Goal: Task Accomplishment & Management: Manage account settings

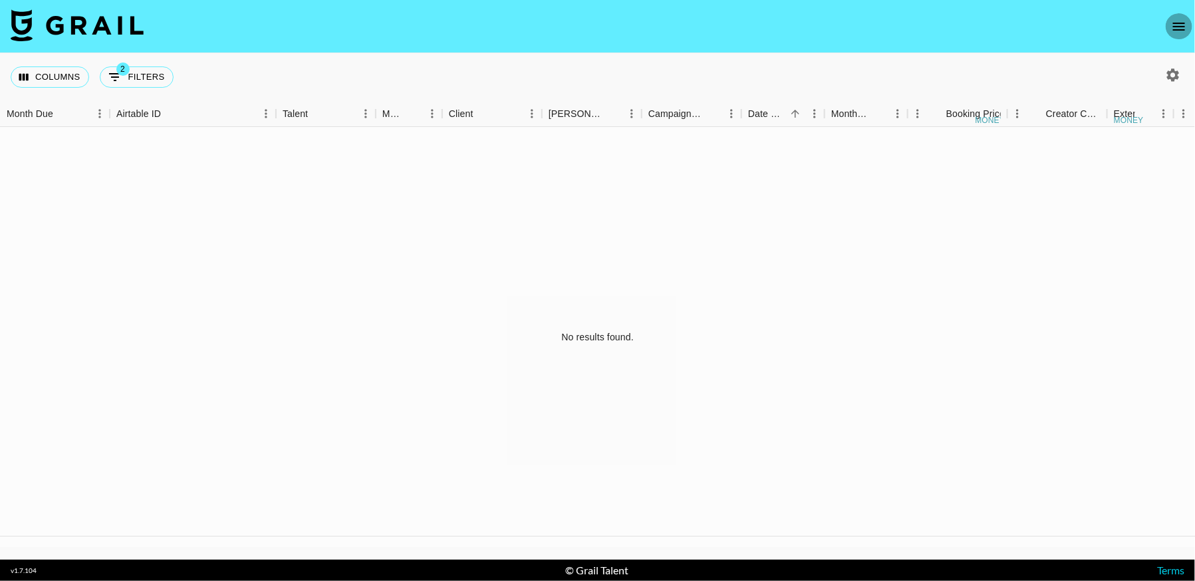
click at [1178, 25] on icon "open drawer" at bounding box center [1179, 27] width 16 height 16
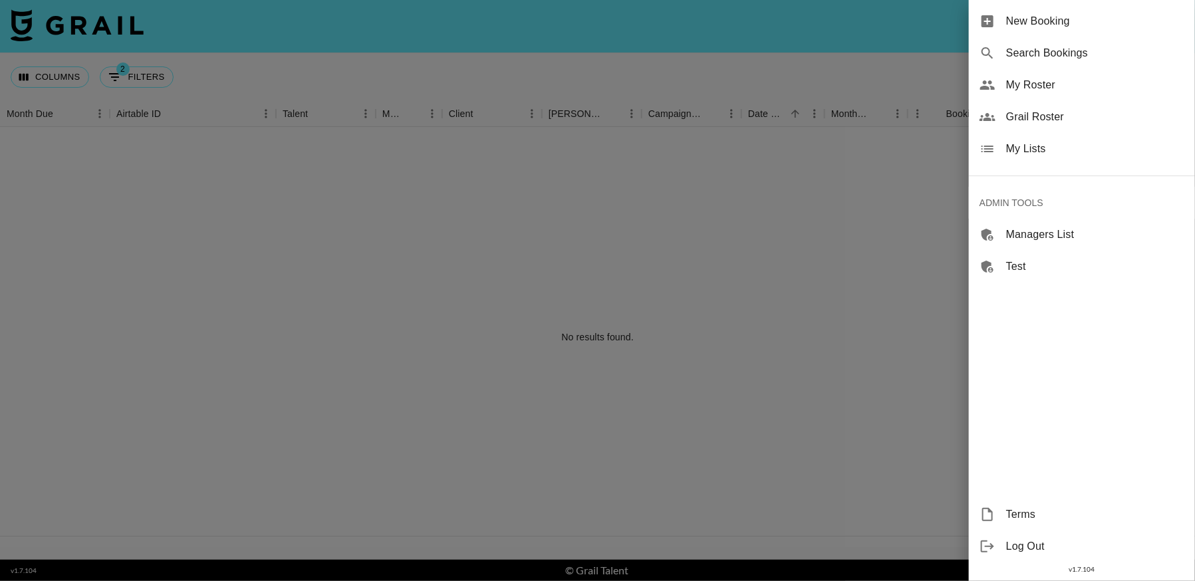
click at [1042, 150] on span "My Lists" at bounding box center [1095, 149] width 178 height 16
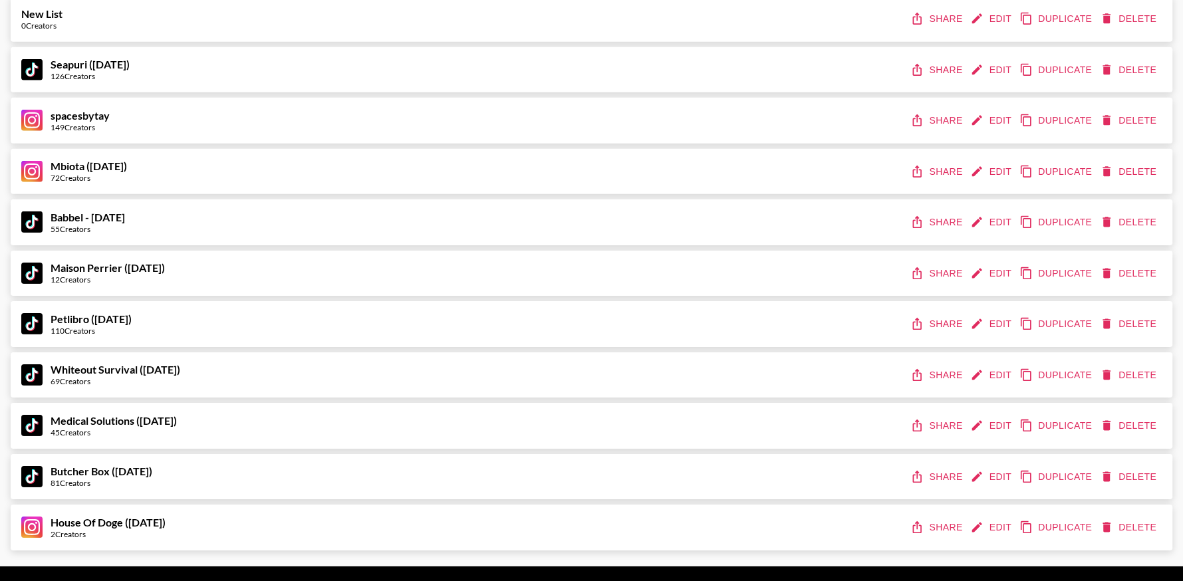
scroll to position [8686, 0]
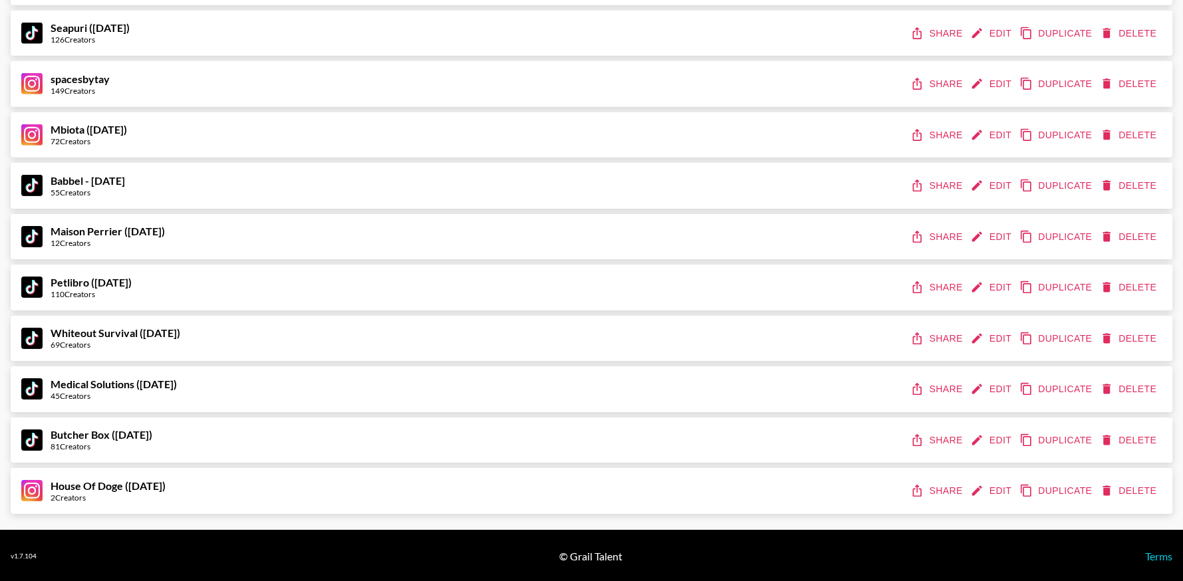
click at [944, 286] on button "Share" at bounding box center [938, 287] width 60 height 25
click at [995, 285] on button "Edit" at bounding box center [991, 287] width 49 height 25
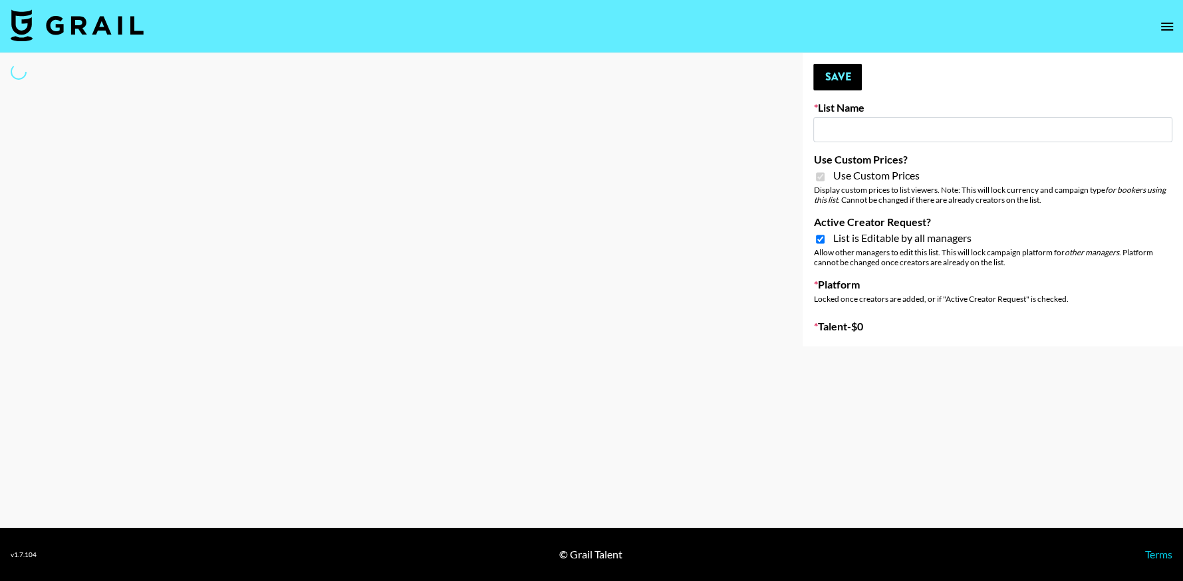
type input "Petlibro ([DATE])"
checkbox input "true"
select select "Brand"
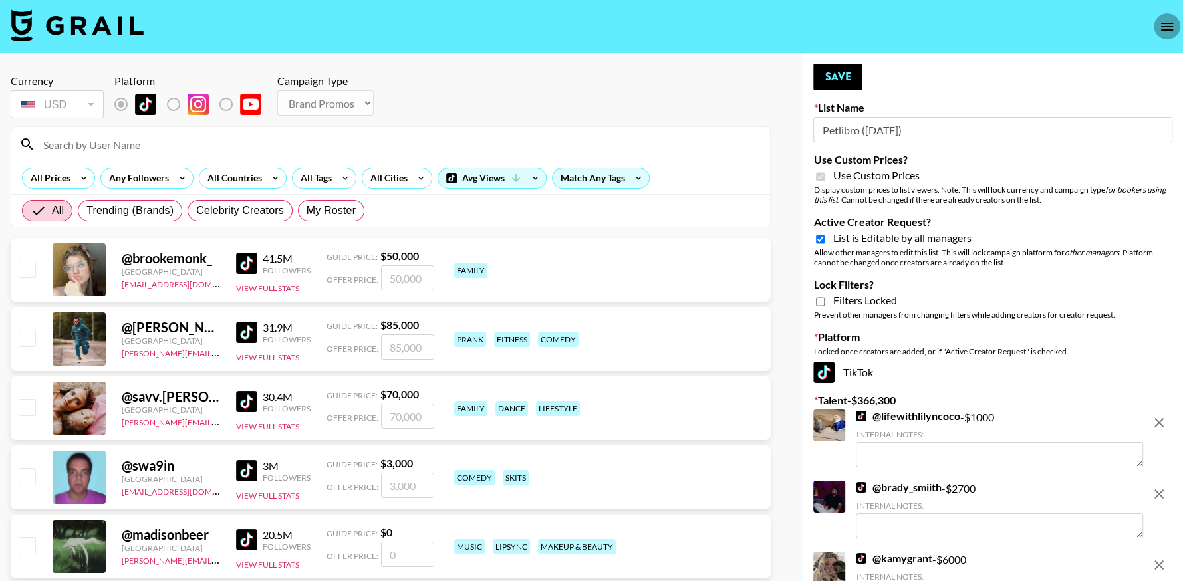
click at [1164, 25] on icon "open drawer" at bounding box center [1167, 27] width 16 height 16
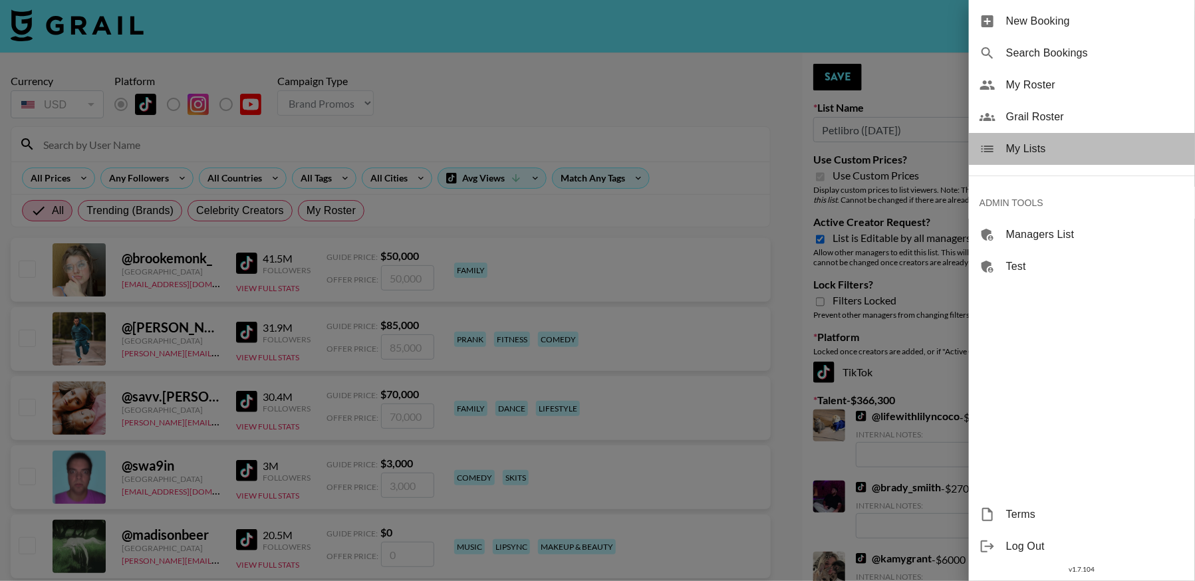
click at [1042, 148] on span "My Lists" at bounding box center [1095, 149] width 178 height 16
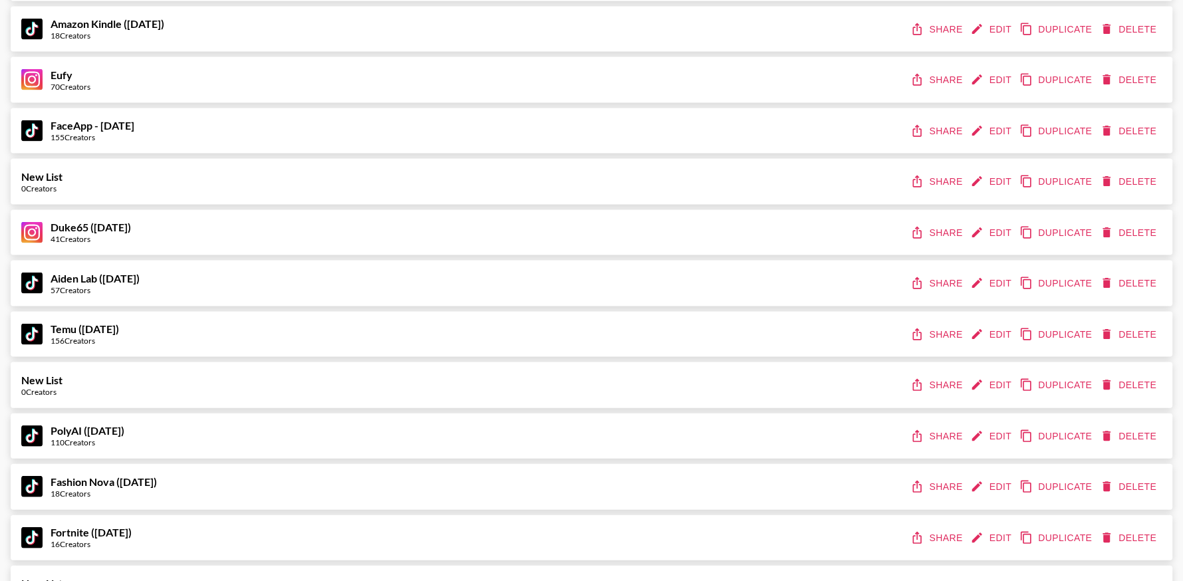
scroll to position [8686, 0]
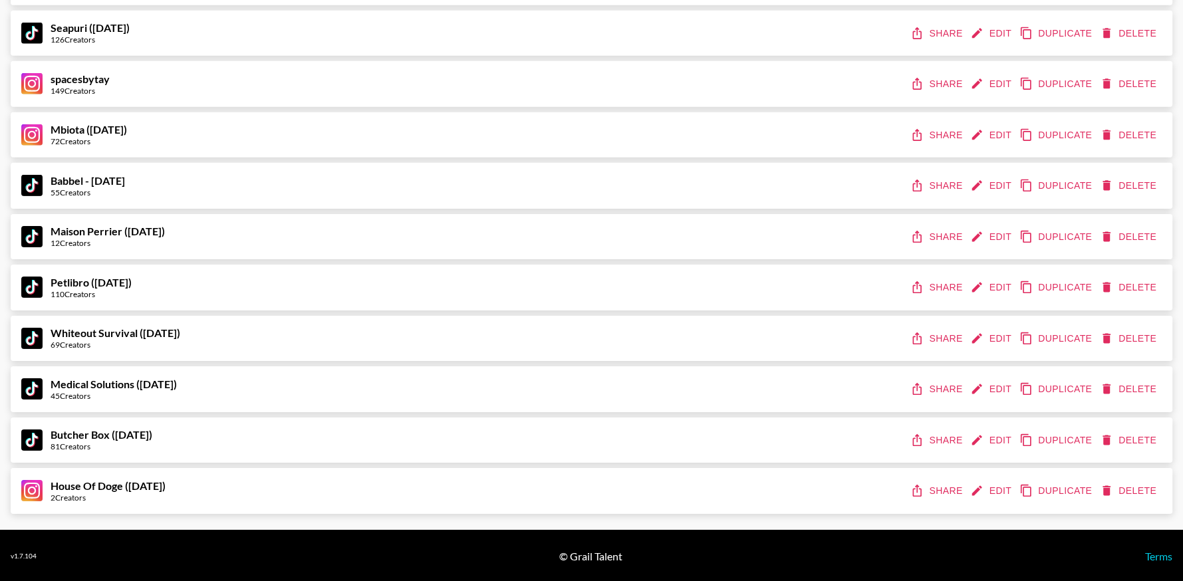
click at [931, 386] on button "Share" at bounding box center [938, 389] width 60 height 25
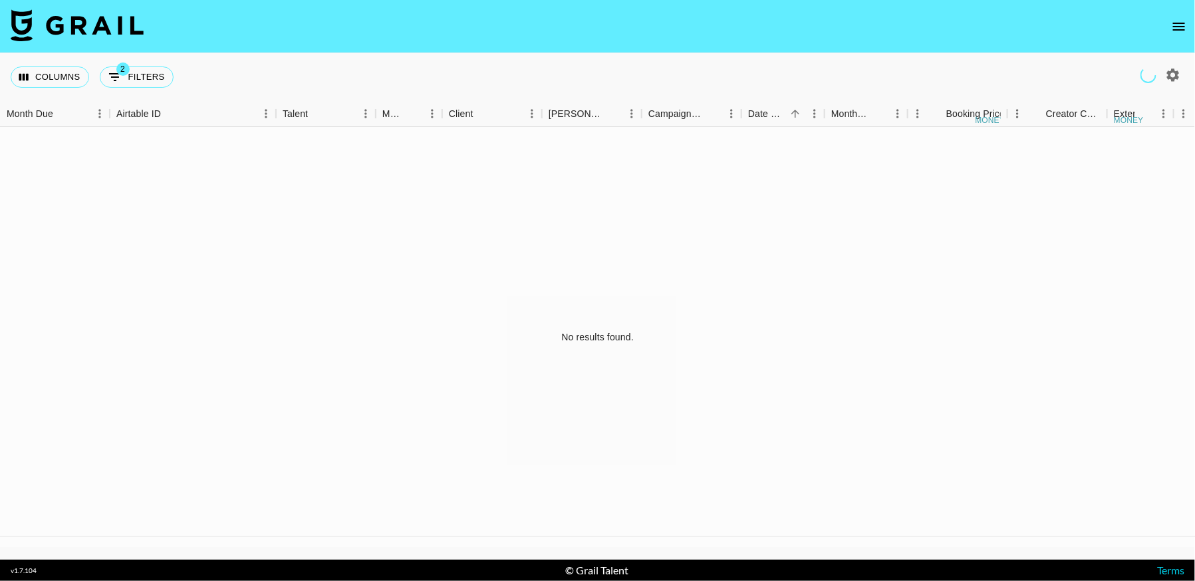
click at [120, 85] on button "2 Filters" at bounding box center [137, 76] width 74 height 21
select select "salesLeadId"
select select "TaPRXrkyKoNbUbK5tkgBmcBP1G52"
select select "status"
select select "approved"
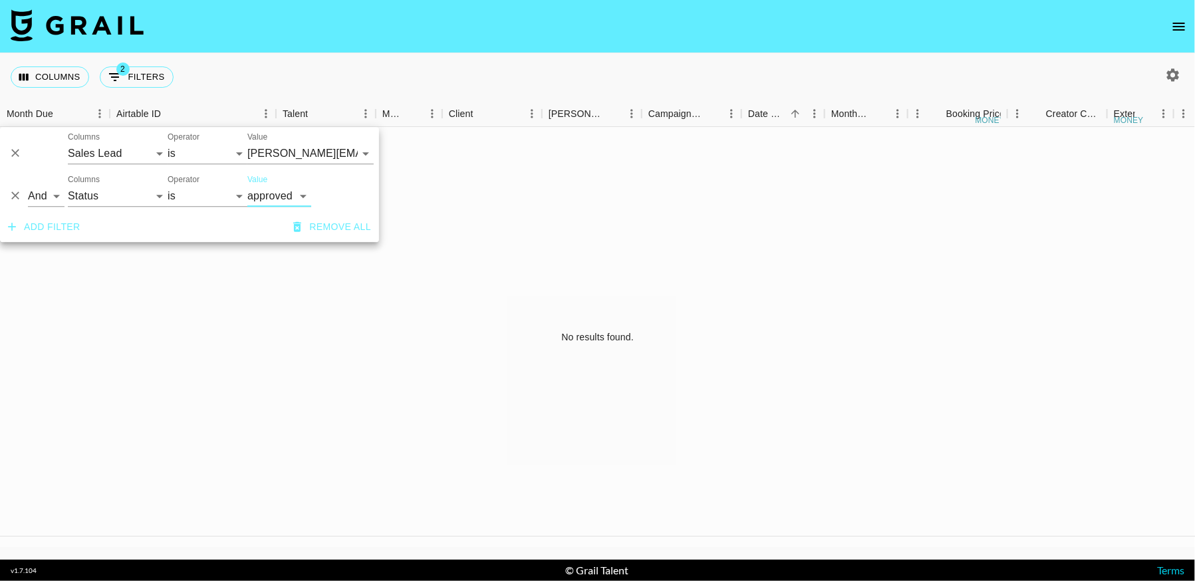
click at [1173, 28] on icon "open drawer" at bounding box center [1179, 27] width 16 height 16
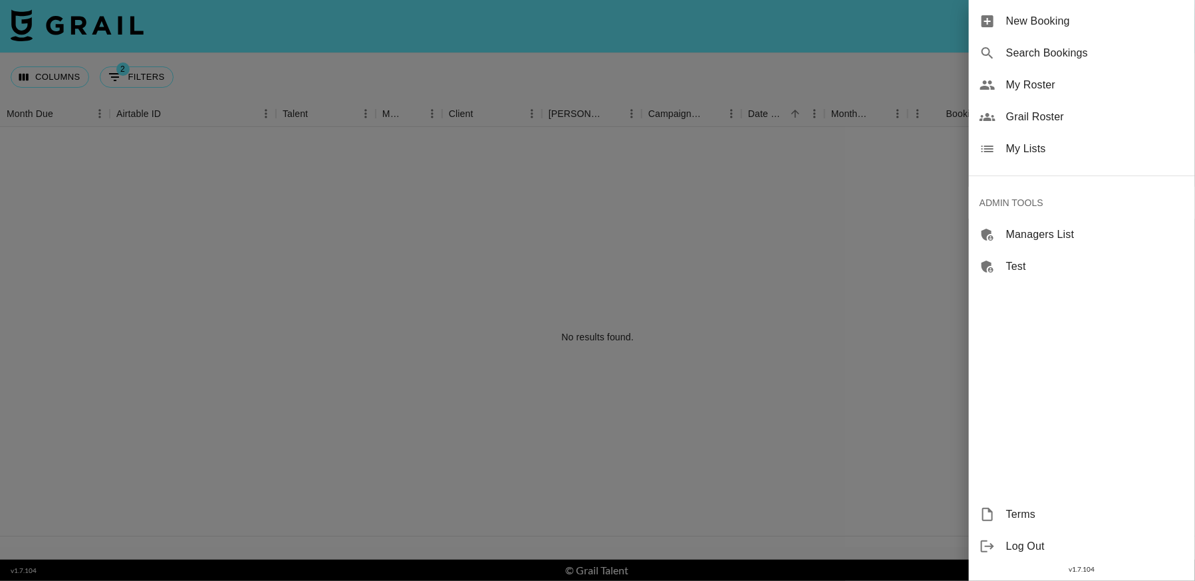
click at [1019, 151] on span "My Lists" at bounding box center [1095, 149] width 178 height 16
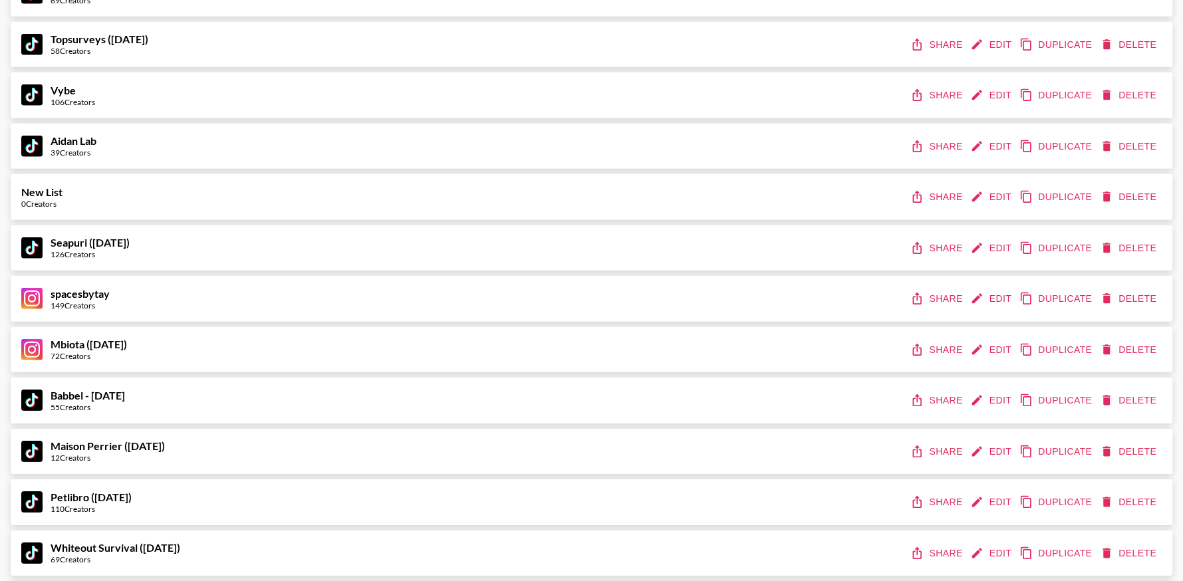
scroll to position [8686, 0]
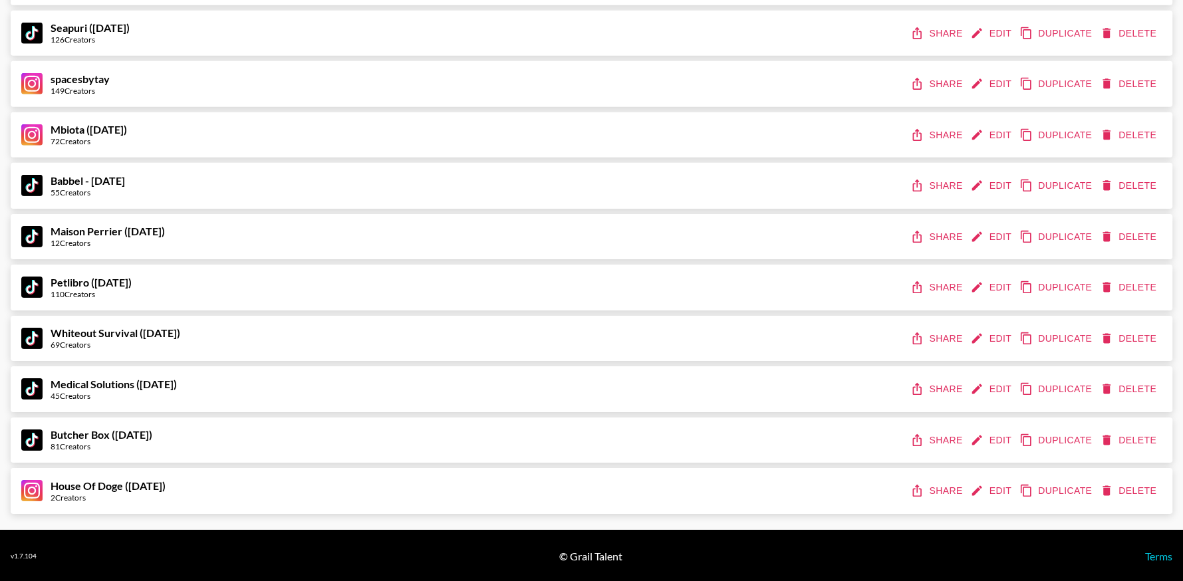
click at [1004, 490] on button "Edit" at bounding box center [991, 491] width 49 height 25
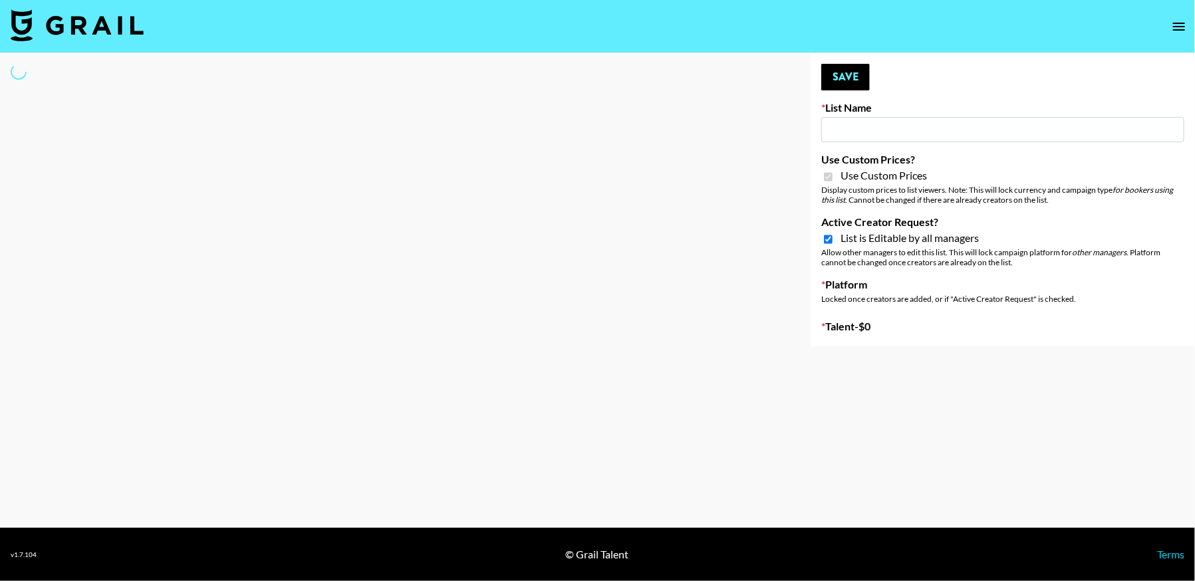
type input "House Of Doge ([DATE])"
checkbox input "true"
select select "Brand"
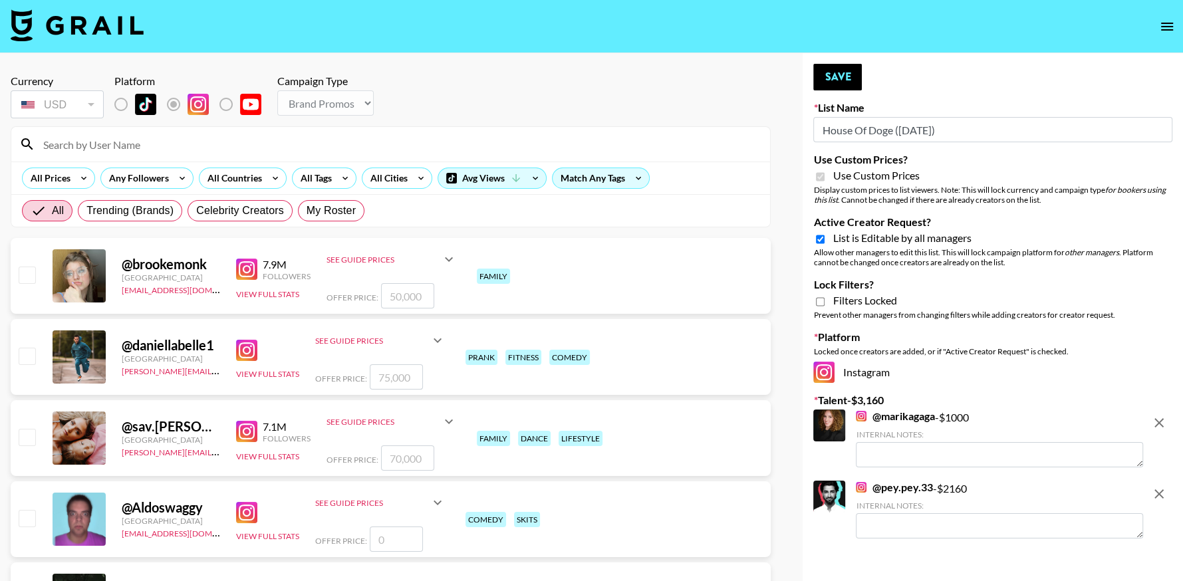
click at [861, 416] on img at bounding box center [861, 416] width 11 height 11
click at [860, 489] on img at bounding box center [861, 487] width 11 height 11
click at [1168, 27] on icon "open drawer" at bounding box center [1167, 27] width 16 height 16
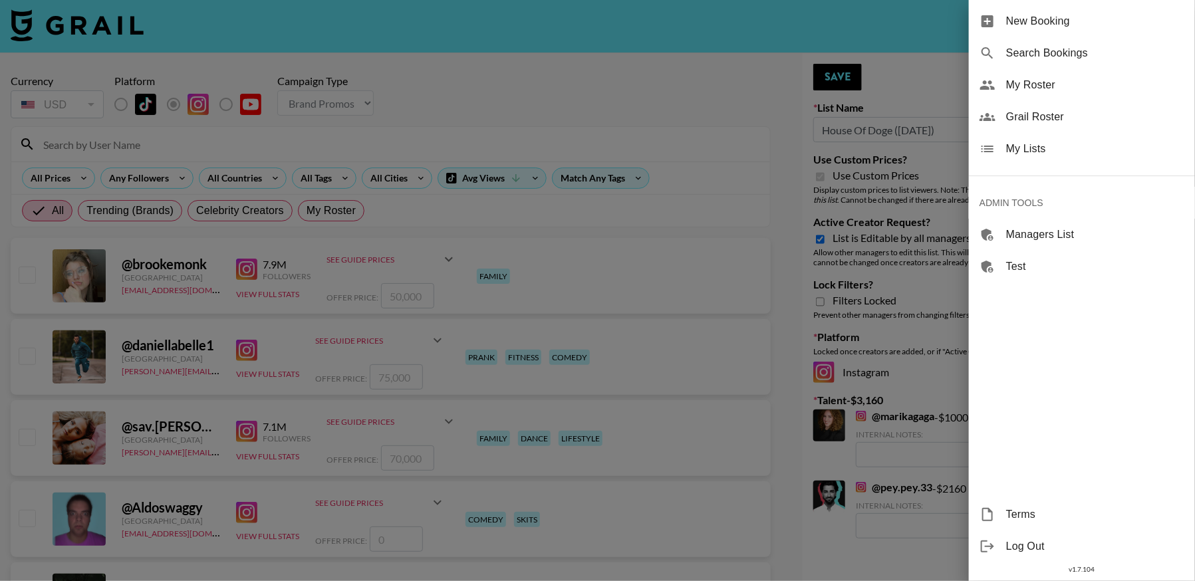
click at [1044, 115] on span "Grail Roster" at bounding box center [1095, 117] width 178 height 16
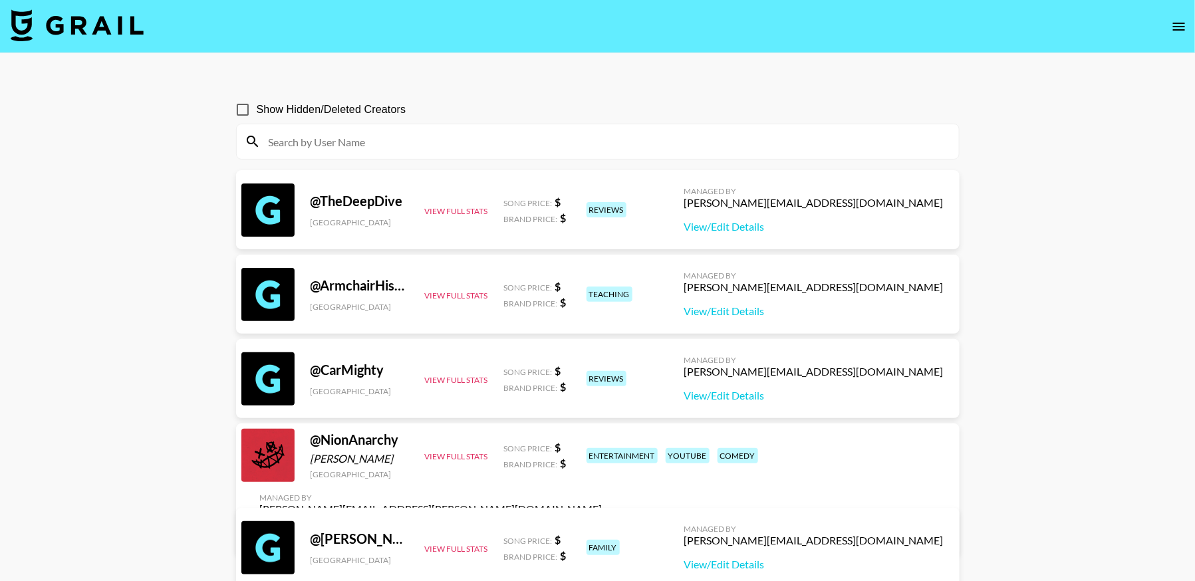
click at [479, 138] on input at bounding box center [606, 141] width 690 height 21
click at [396, 136] on input at bounding box center [606, 141] width 690 height 21
click at [396, 144] on input at bounding box center [606, 141] width 690 height 21
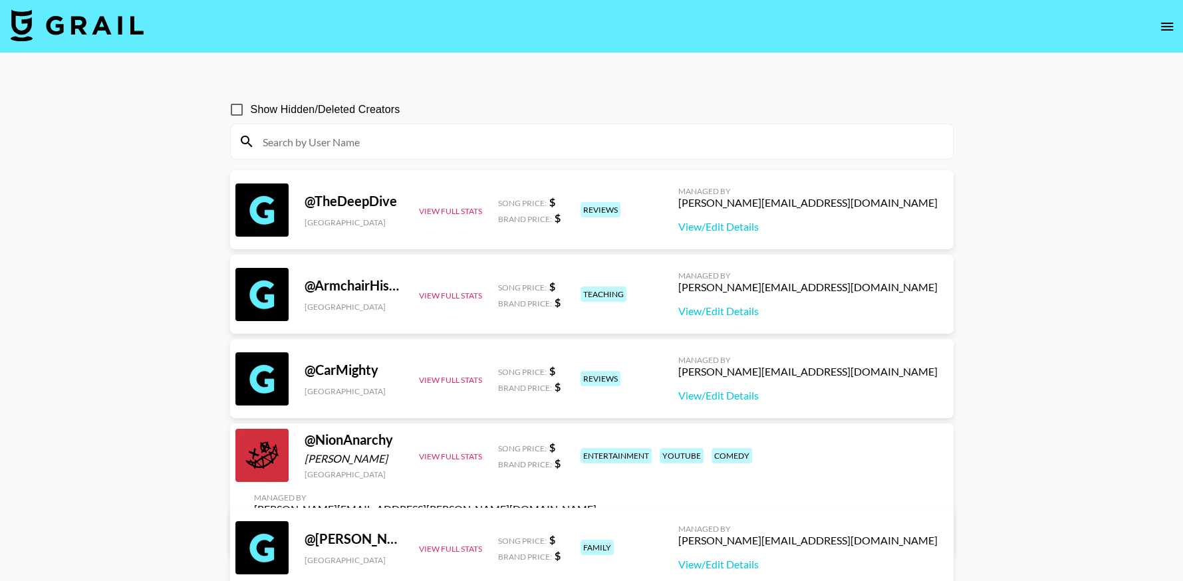
paste input "stussytai"
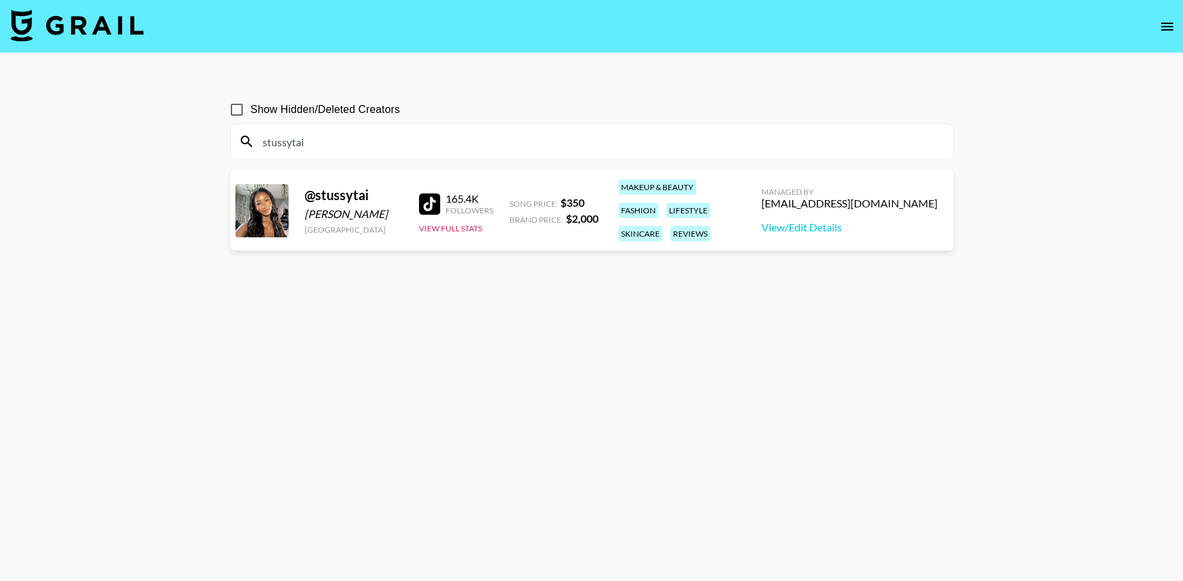
click at [368, 142] on input "stussytai" at bounding box center [600, 141] width 690 height 21
paste input "macy.[PERSON_NAME]"
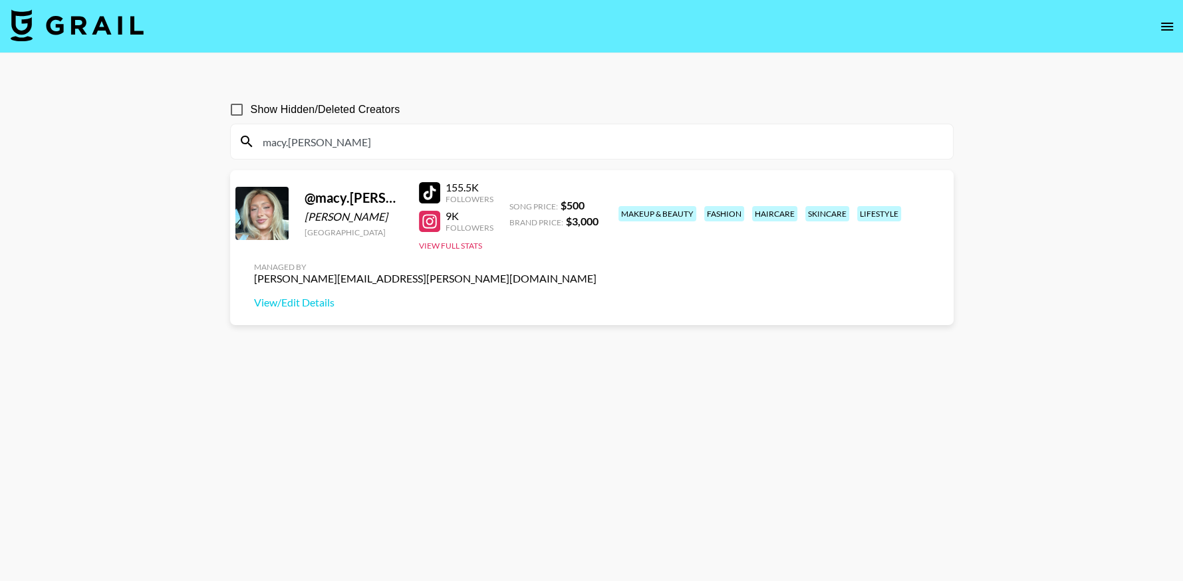
type input "macy.[PERSON_NAME]"
click at [1164, 24] on icon "open drawer" at bounding box center [1167, 27] width 16 height 16
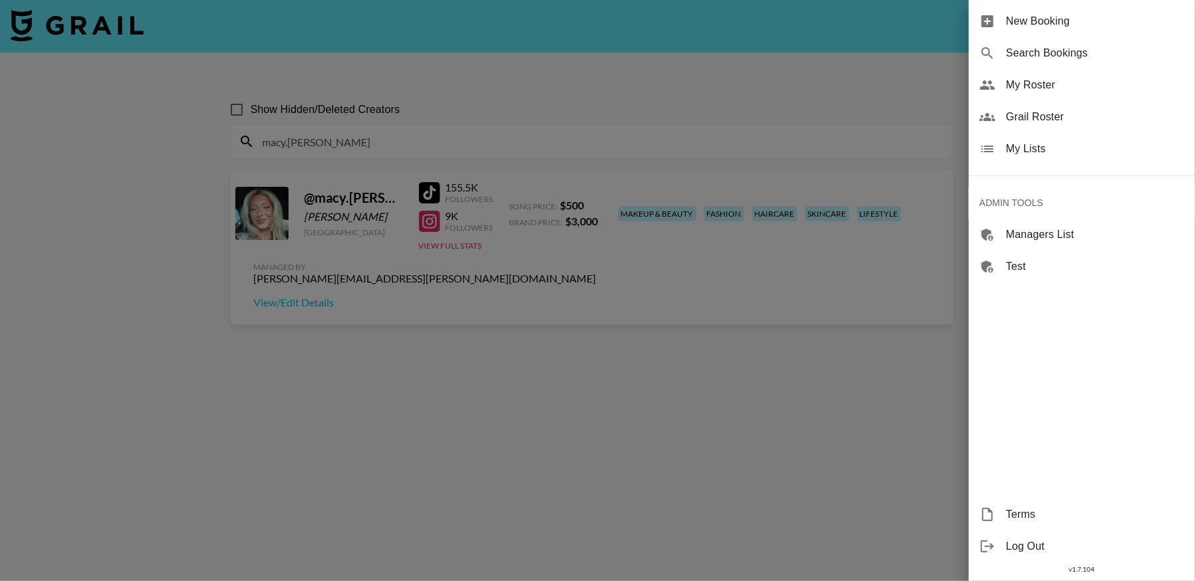
click at [1053, 154] on span "My Lists" at bounding box center [1095, 149] width 178 height 16
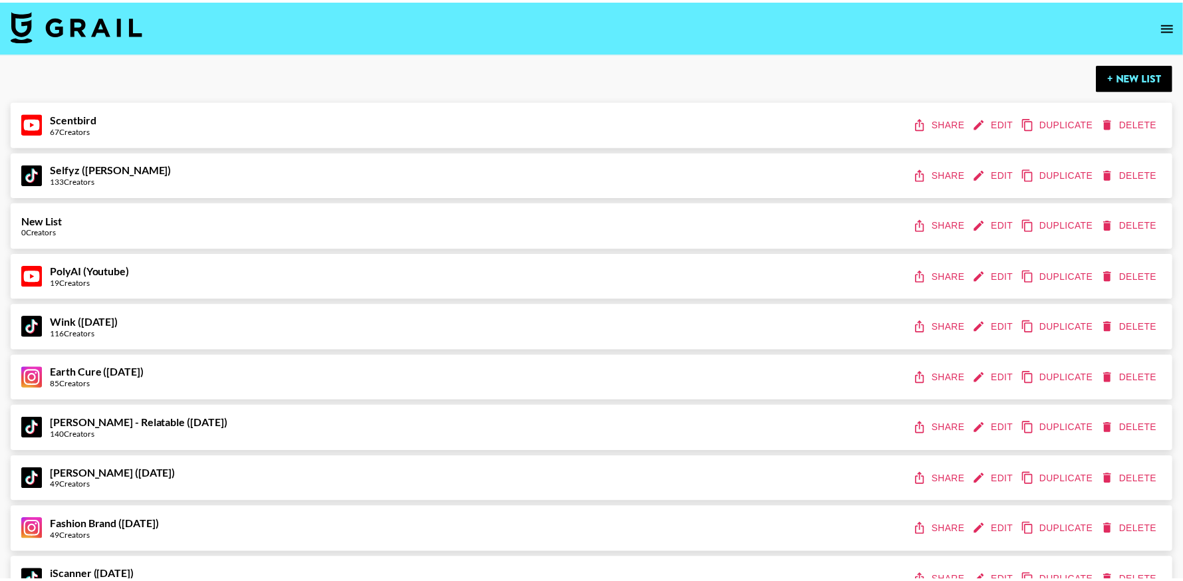
scroll to position [8686, 0]
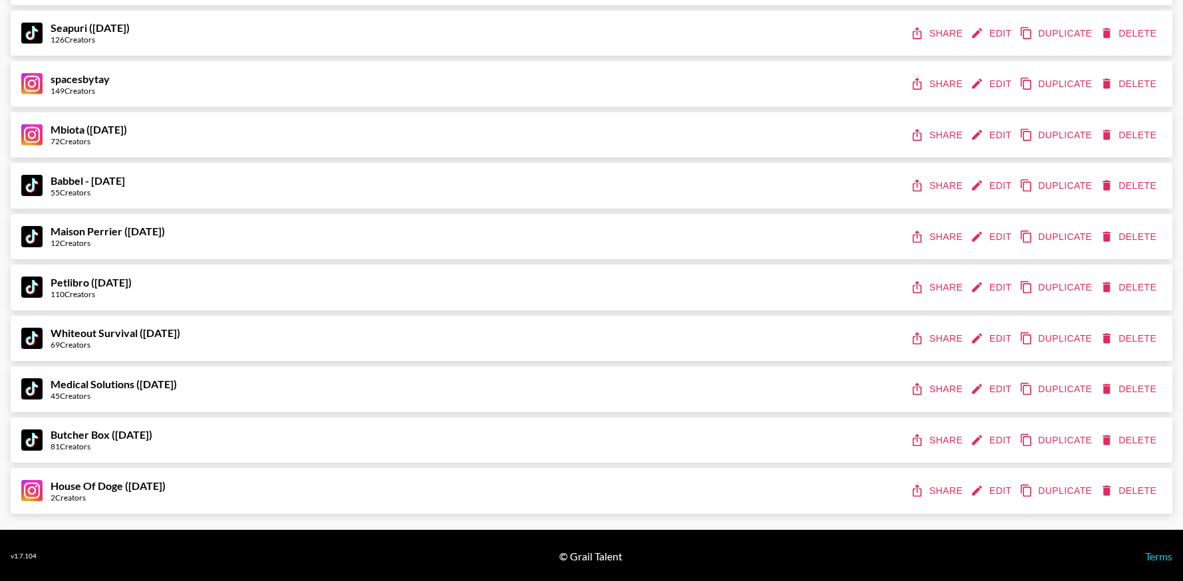
click at [932, 340] on button "Share" at bounding box center [938, 338] width 60 height 25
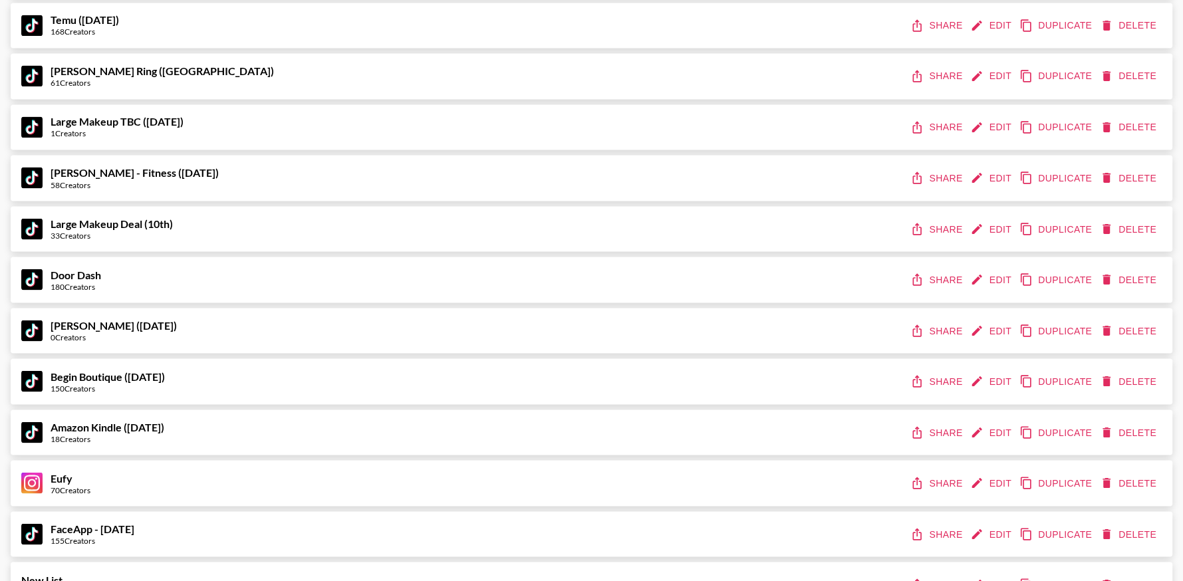
scroll to position [0, 0]
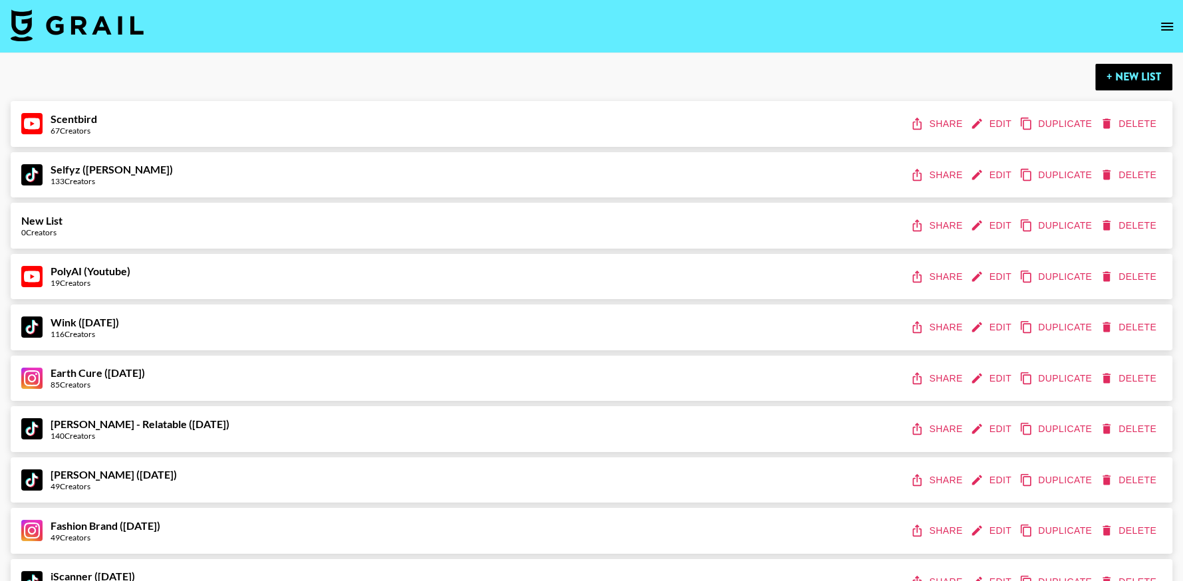
click at [1172, 27] on icon "open drawer" at bounding box center [1167, 27] width 12 height 8
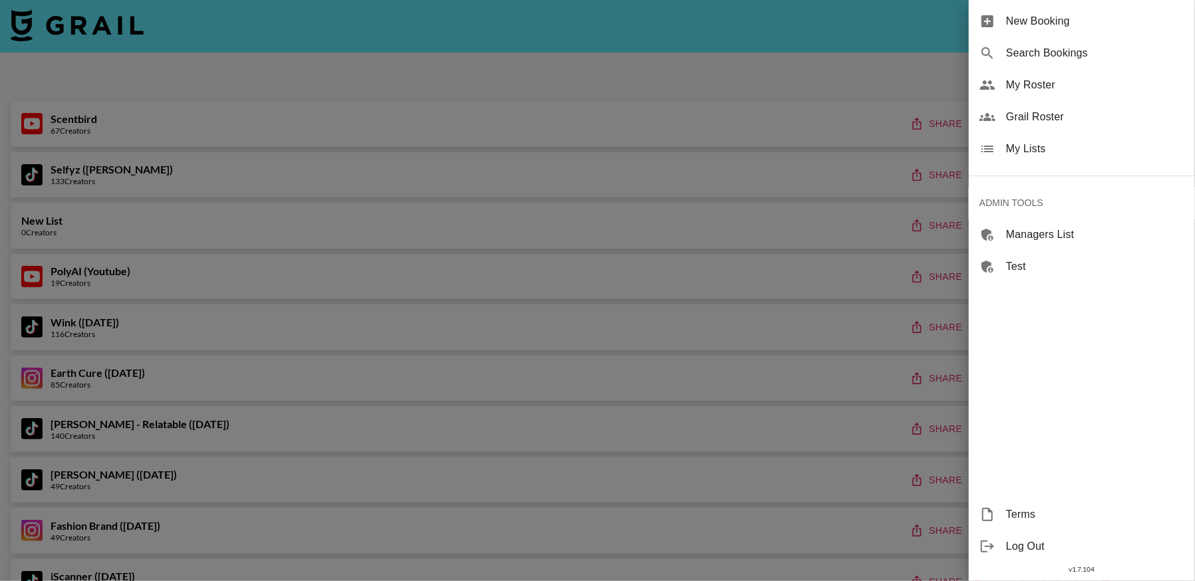
click at [824, 33] on div at bounding box center [597, 290] width 1195 height 581
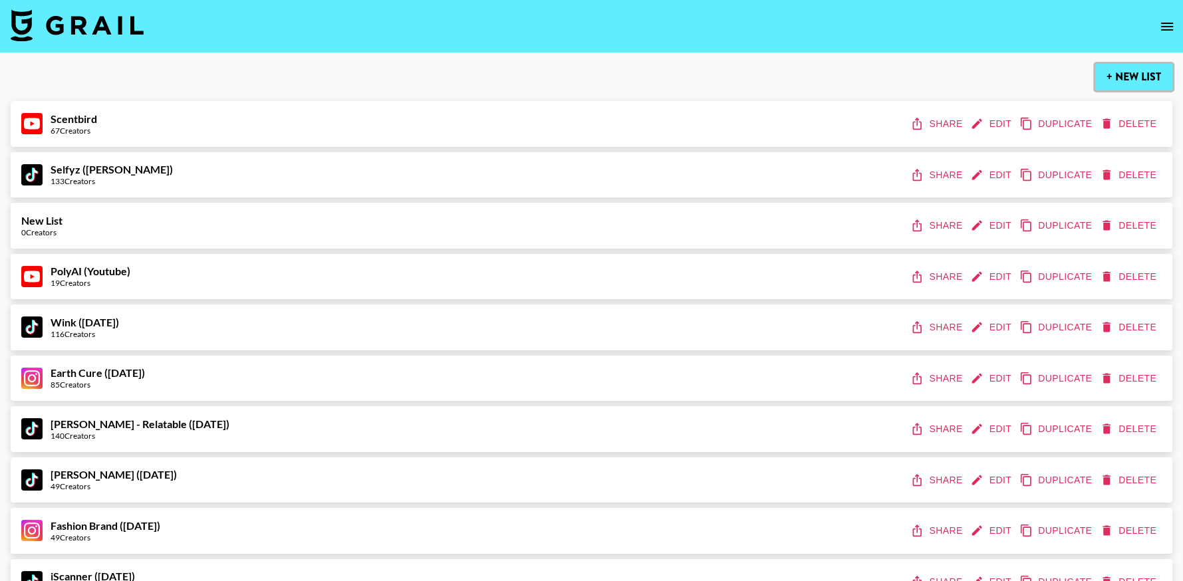
click at [1124, 80] on button "+ New List" at bounding box center [1133, 77] width 77 height 27
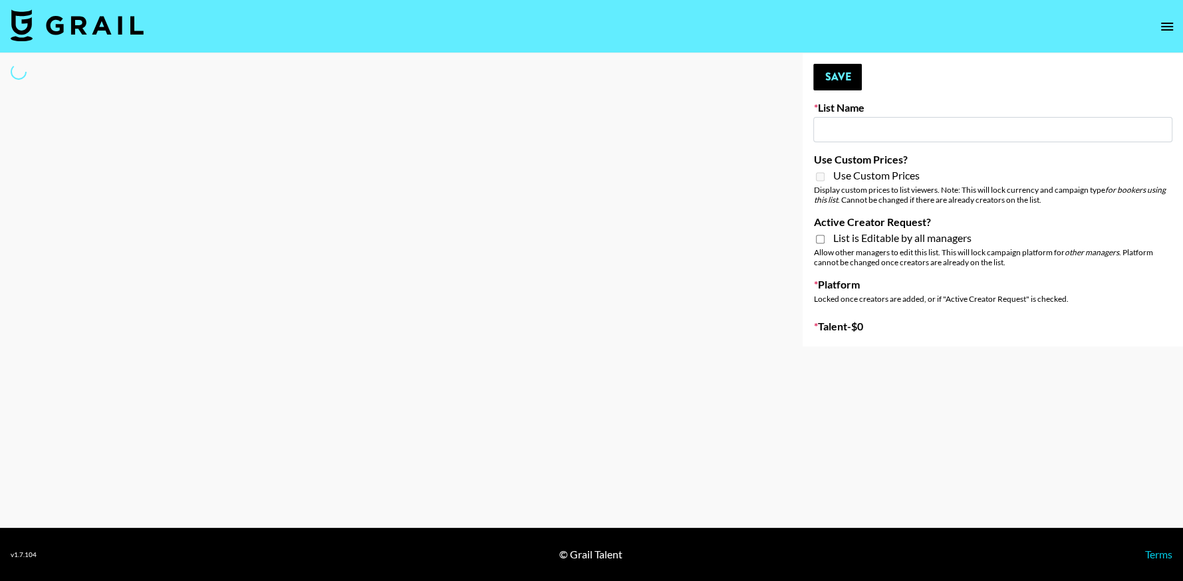
click at [891, 122] on input at bounding box center [992, 129] width 359 height 25
click at [852, 128] on input at bounding box center [992, 129] width 359 height 25
click at [941, 130] on input at bounding box center [992, 129] width 359 height 25
type input "New List"
select select "Song"
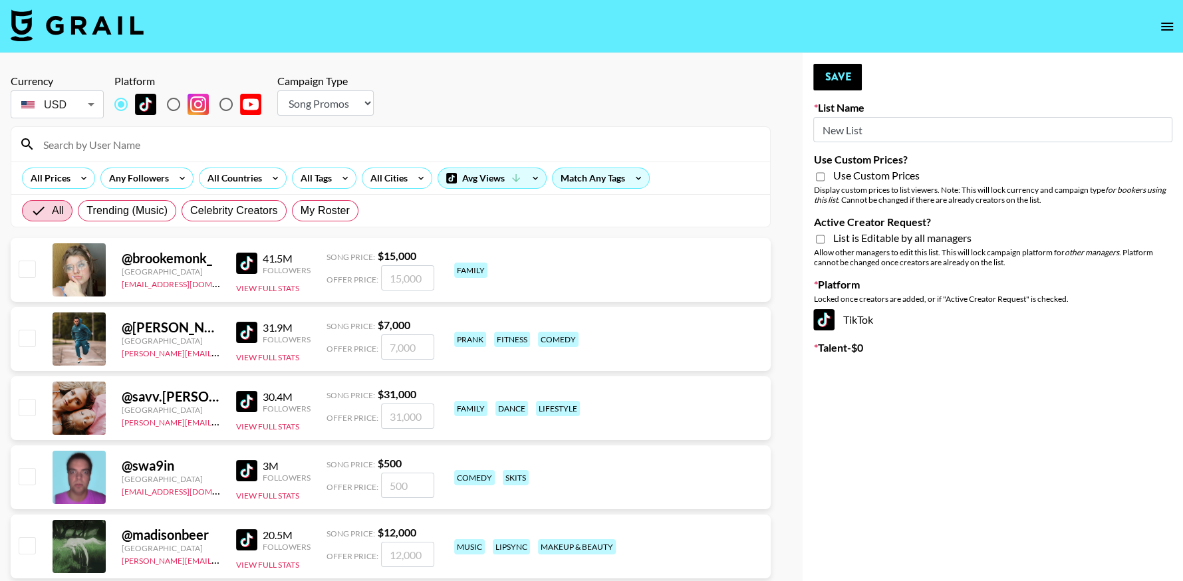
click at [874, 131] on input "New List" at bounding box center [992, 129] width 359 height 25
type input "Mirror HQ ([DATE])"
click at [356, 97] on select "Choose Type... Song Promos Brand Promos" at bounding box center [325, 102] width 96 height 25
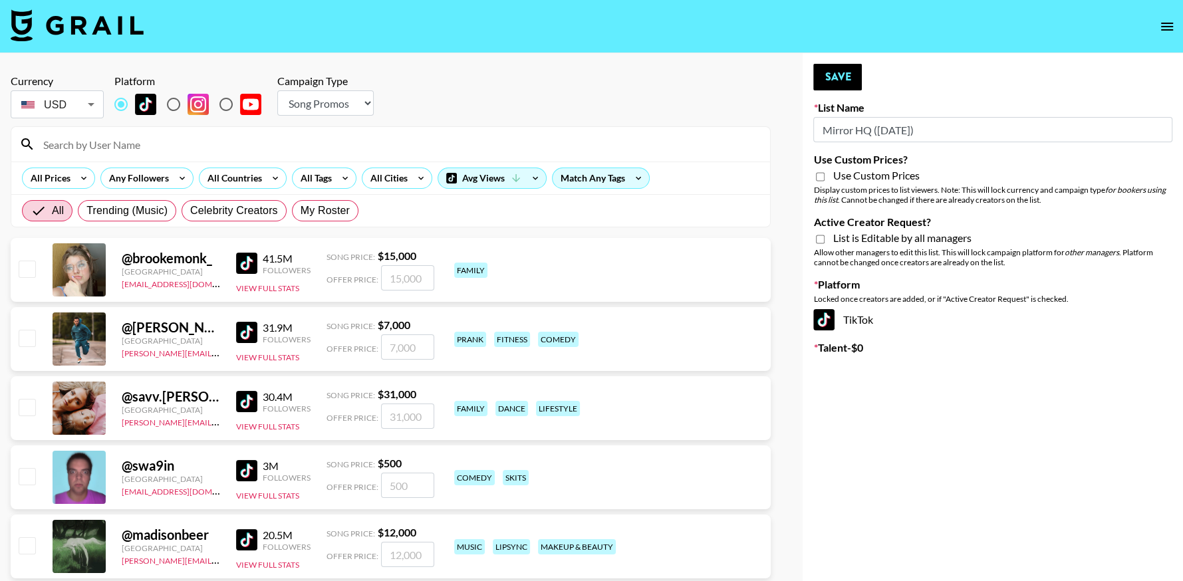
click at [339, 123] on section "Currency USD USD ​ Platform Campaign Type Choose Type... Song Promos Brand Prom…" at bounding box center [391, 146] width 760 height 164
click at [355, 97] on select "Choose Type... Song Promos Brand Promos" at bounding box center [325, 102] width 96 height 25
select select "Brand"
click at [277, 90] on select "Choose Type... Song Promos Brand Promos" at bounding box center [325, 102] width 96 height 25
click at [817, 176] on input "Use Custom Prices?" at bounding box center [820, 177] width 9 height 12
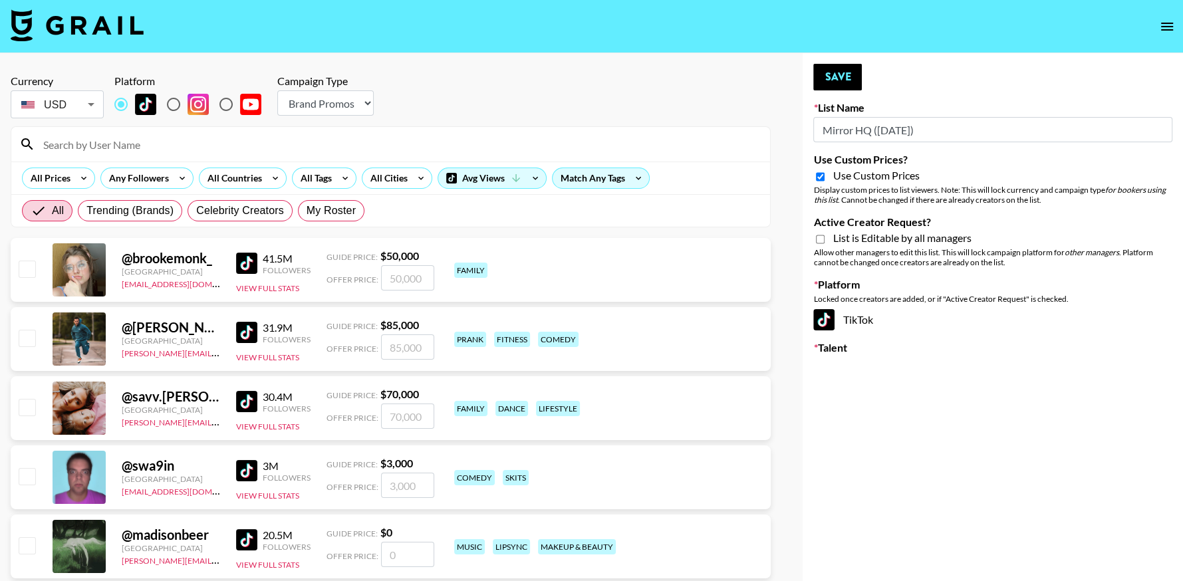
checkbox input "true"
click at [821, 239] on input "Active Creator Request?" at bounding box center [820, 239] width 9 height 12
checkbox input "true"
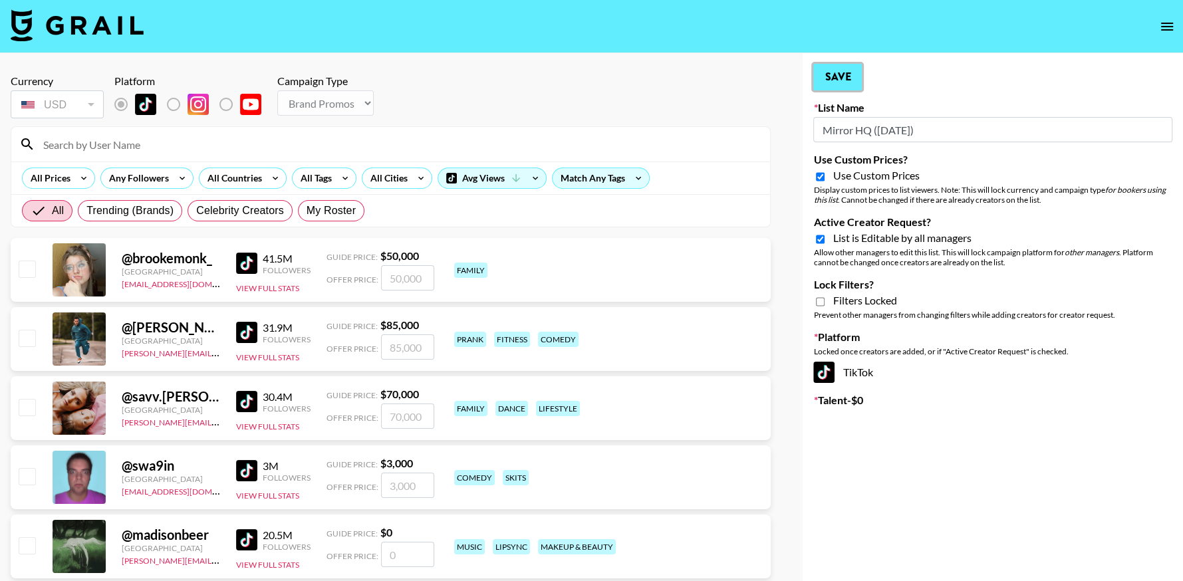
click at [839, 85] on button "Save" at bounding box center [837, 77] width 49 height 27
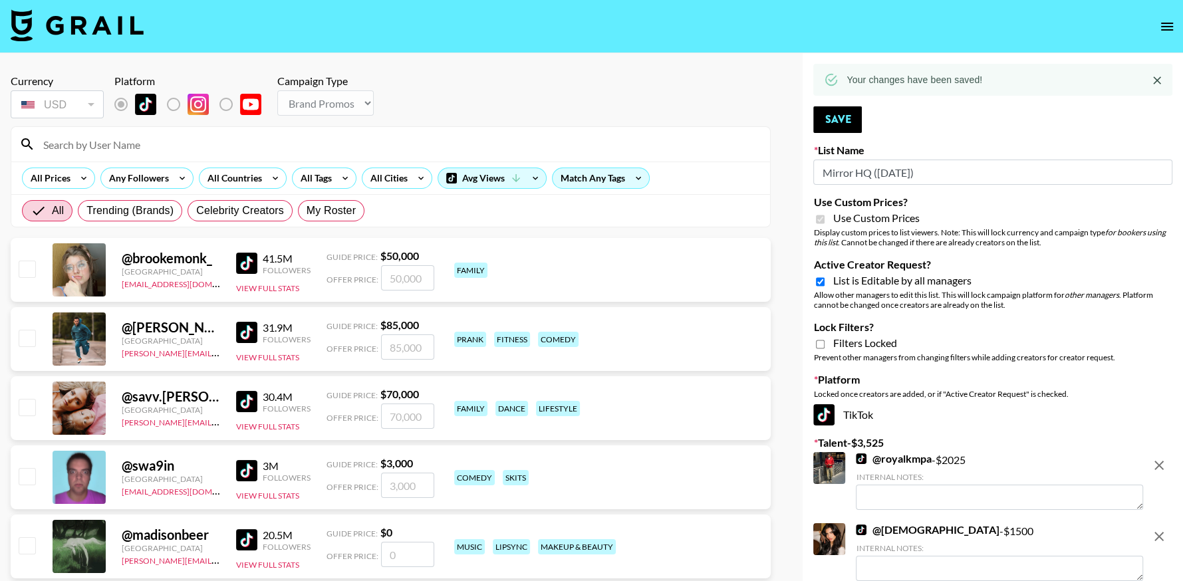
type textarea "Lifestyle"
type textarea "Lifestyle, Wellness"
